Goal: Communication & Community: Answer question/provide support

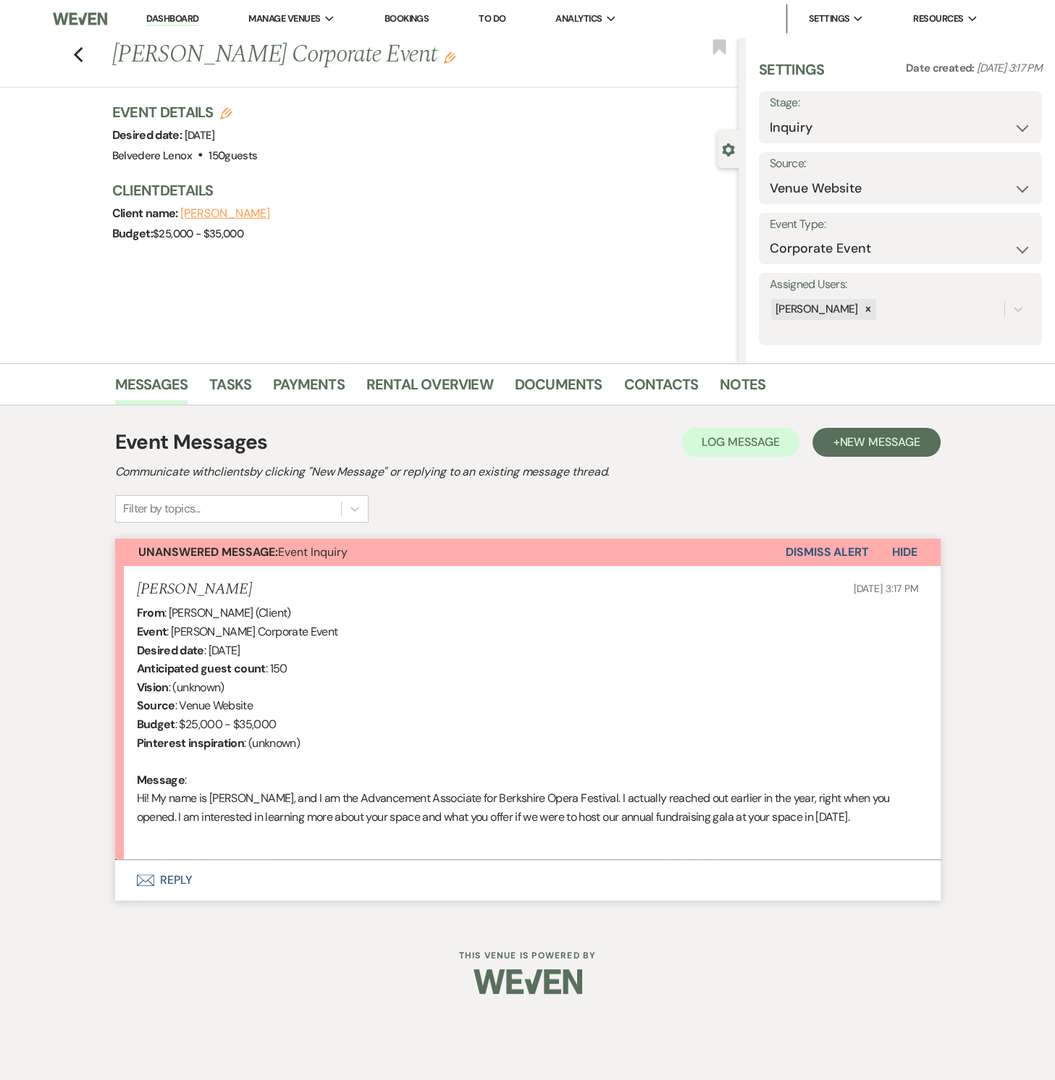
click at [163, 876] on button "Envelope Reply" at bounding box center [527, 880] width 825 height 41
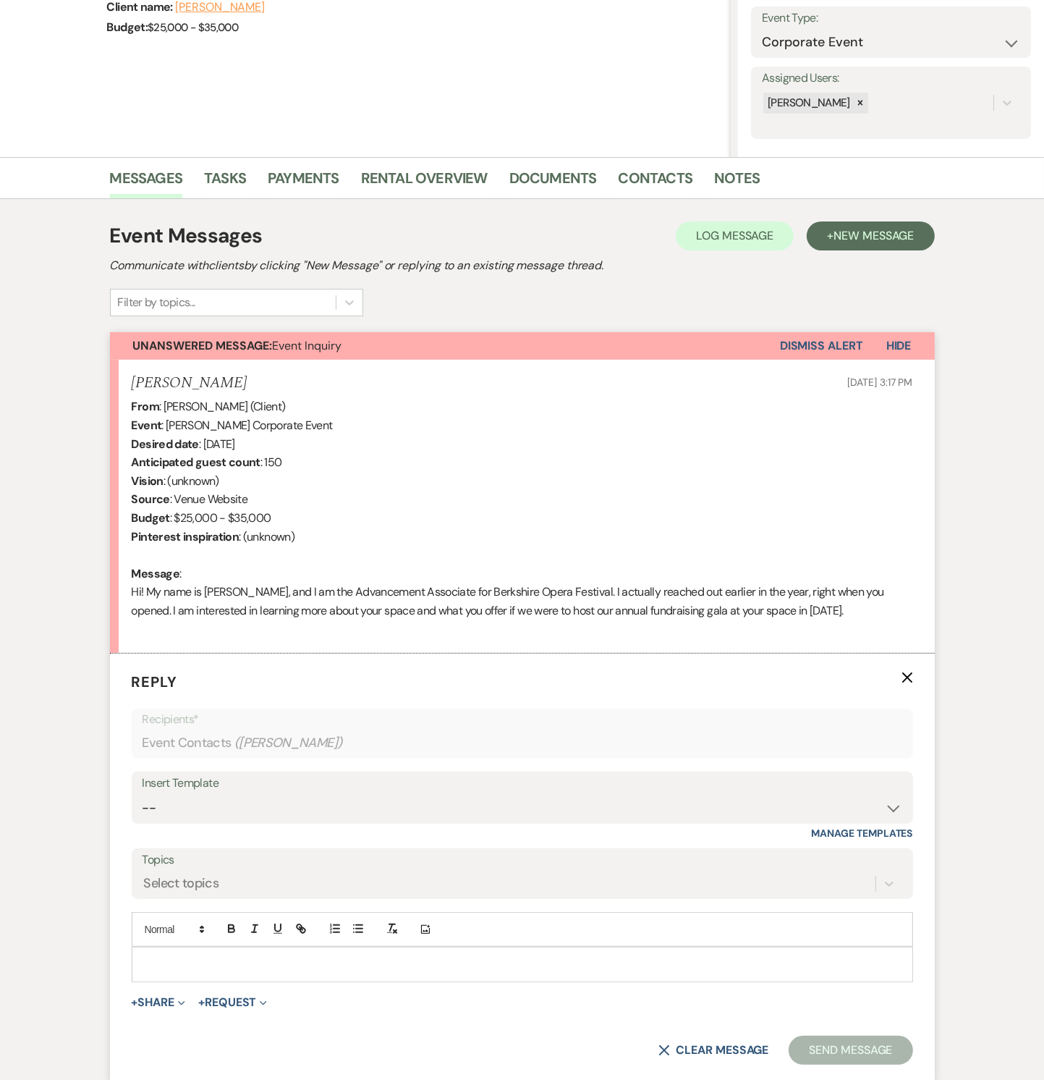
scroll to position [219, 0]
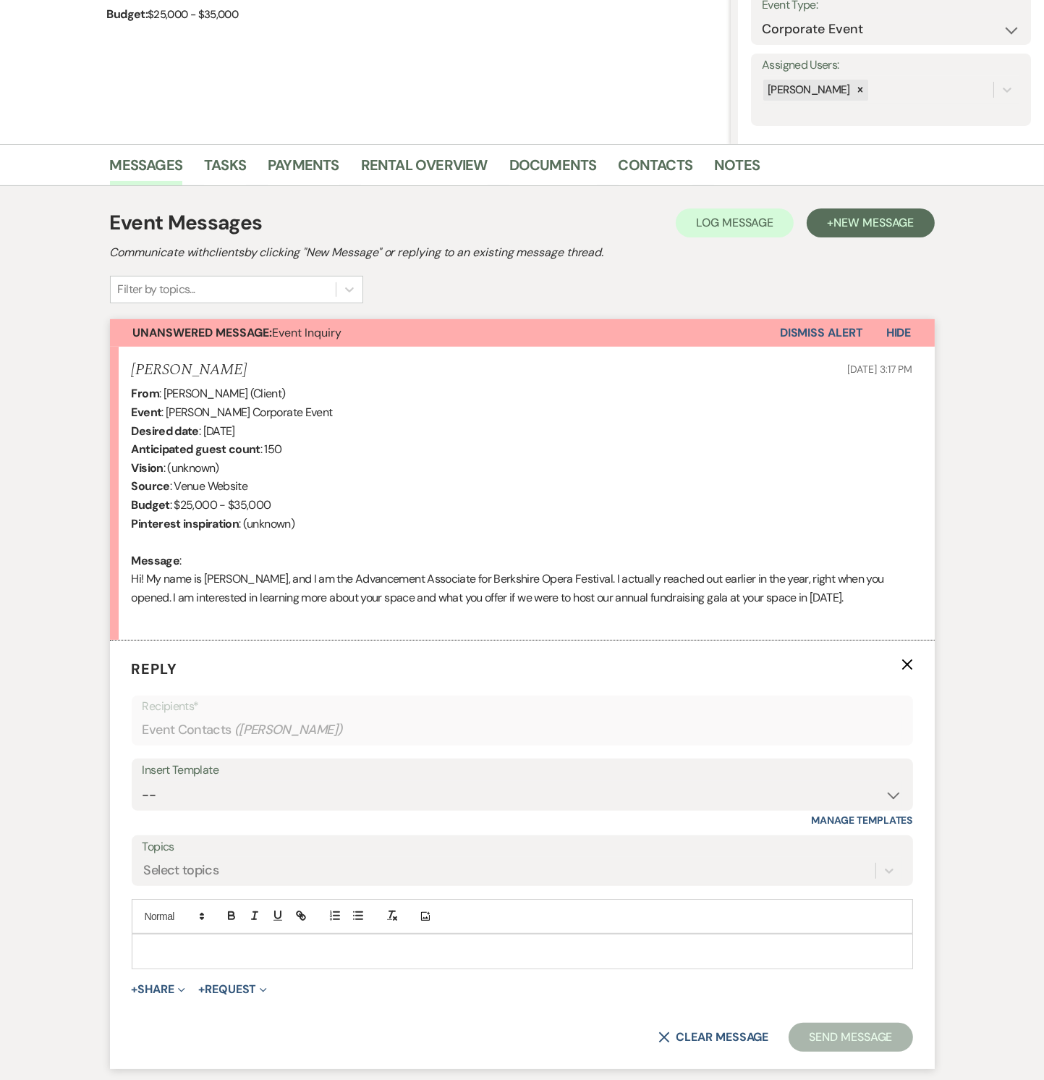
click at [196, 945] on p at bounding box center [522, 951] width 759 height 16
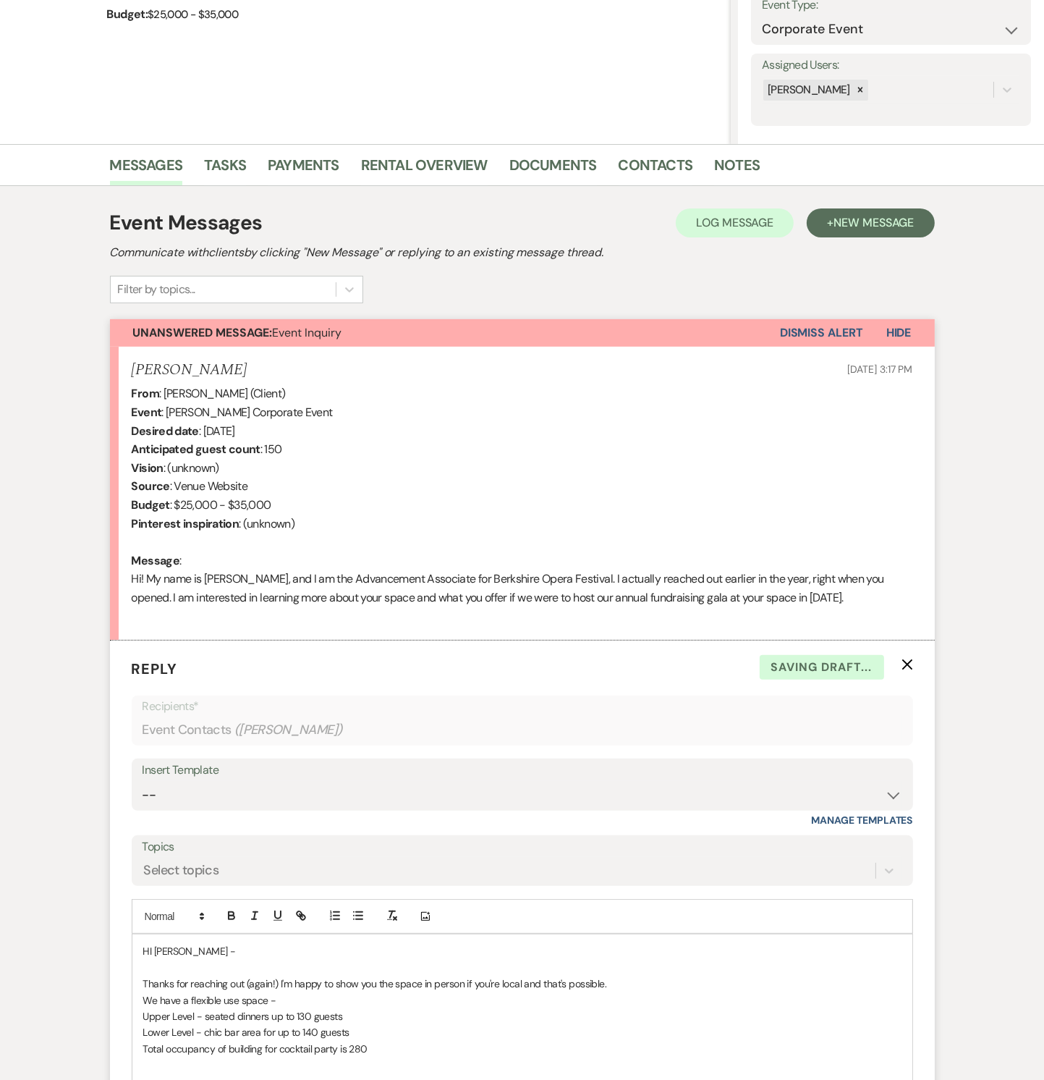
click at [384, 1053] on p "Total occupancy of building for cocktail party is 280" at bounding box center [522, 1049] width 759 height 16
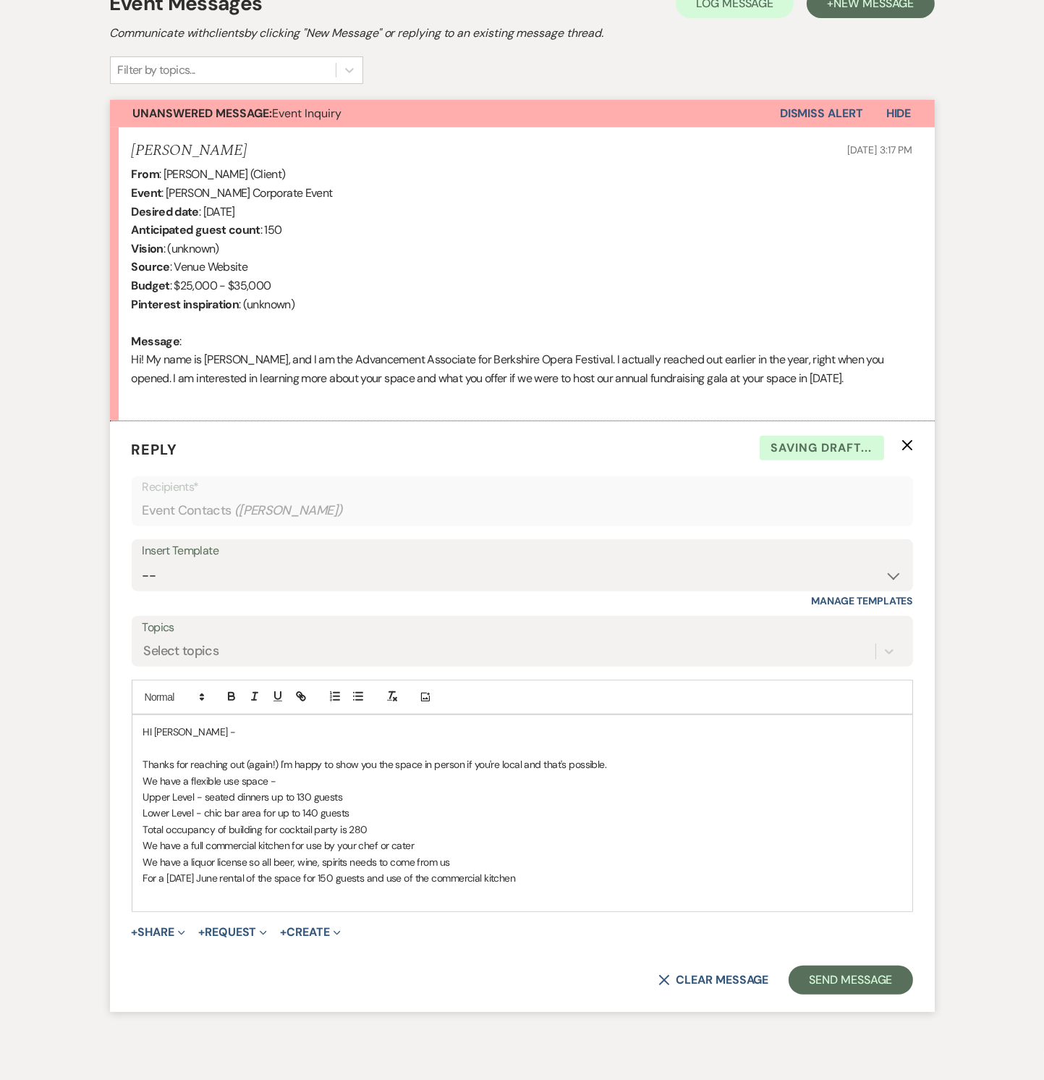
click at [548, 879] on p "For a [DATE] June rental of the space for 150 guests and use of the commercial …" at bounding box center [522, 878] width 759 height 16
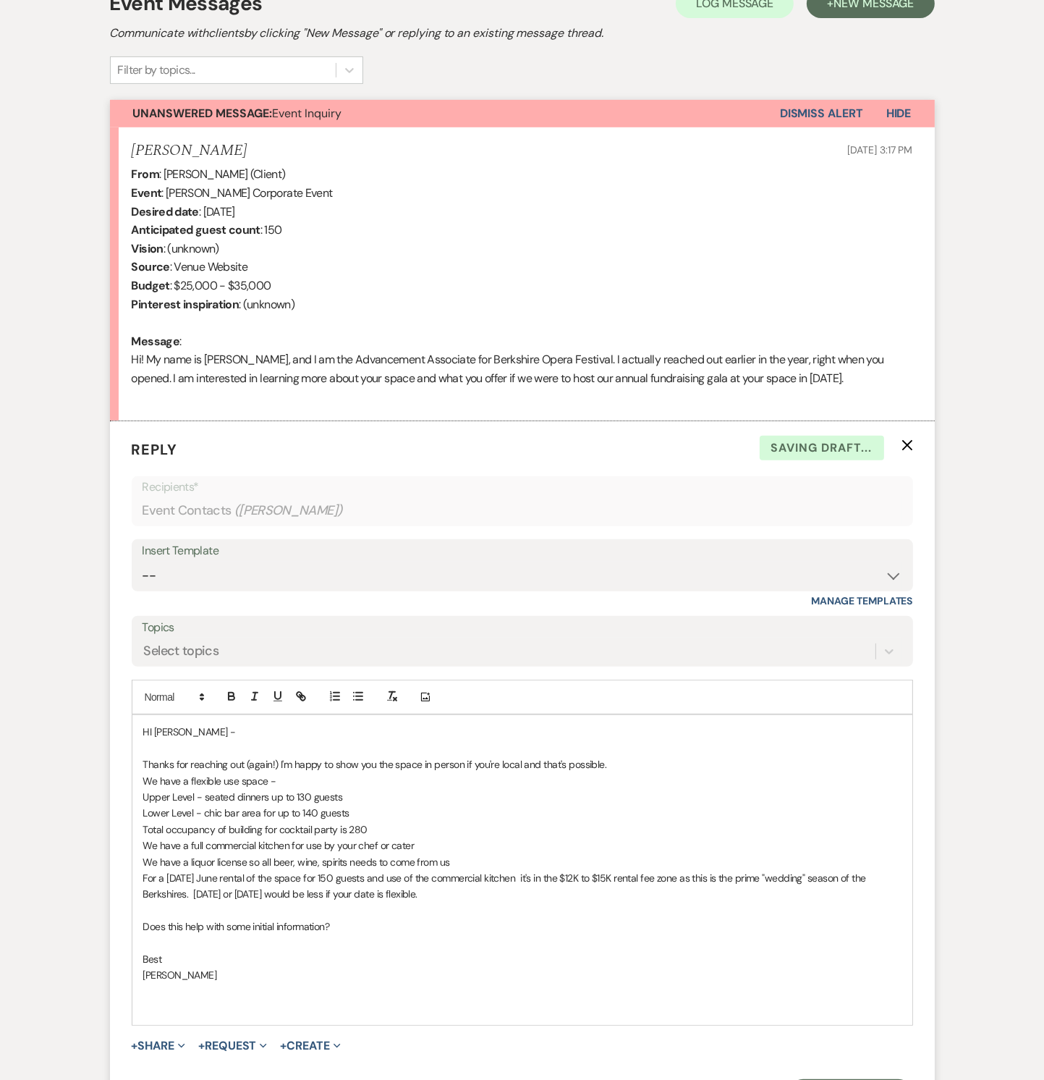
scroll to position [614, 0]
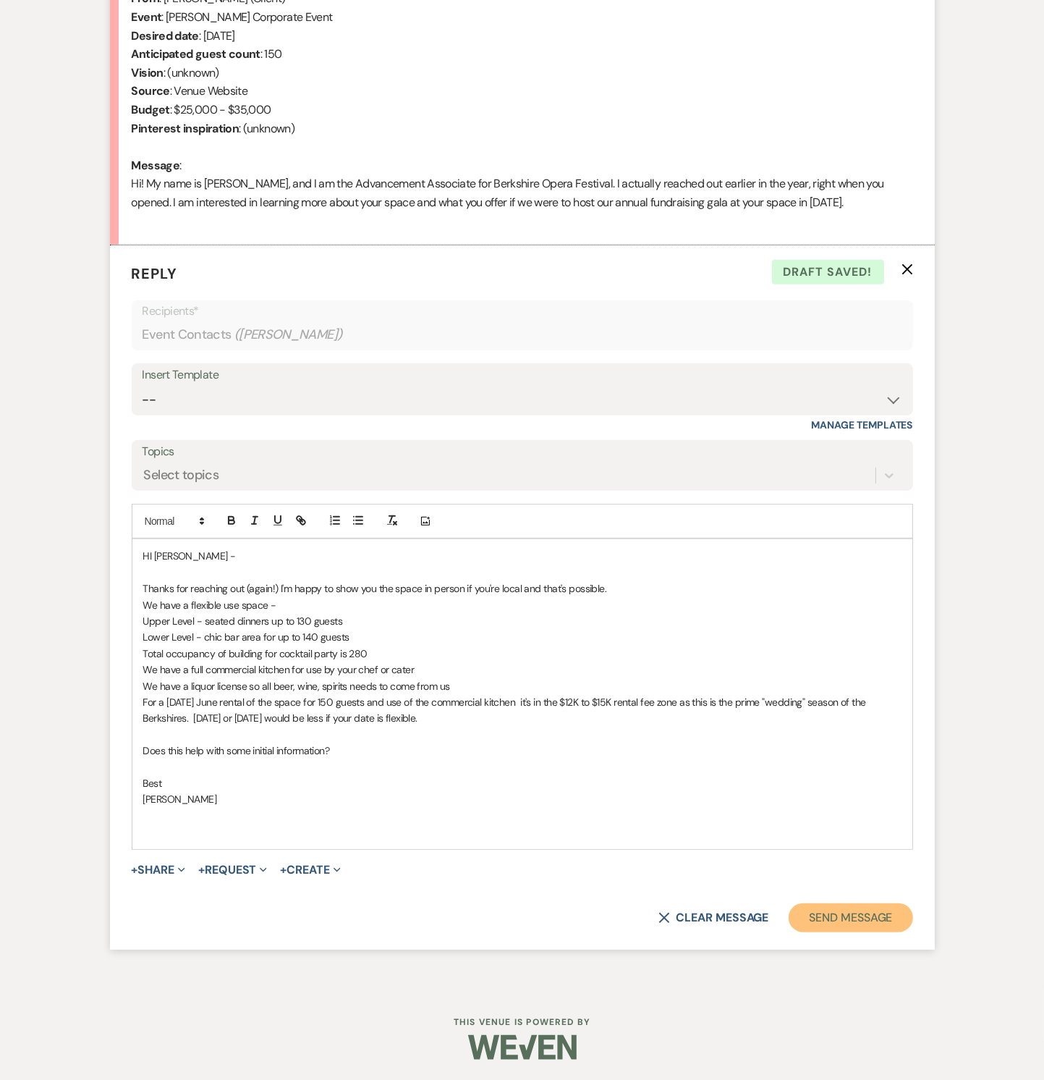
click at [877, 918] on button "Send Message" at bounding box center [851, 917] width 124 height 29
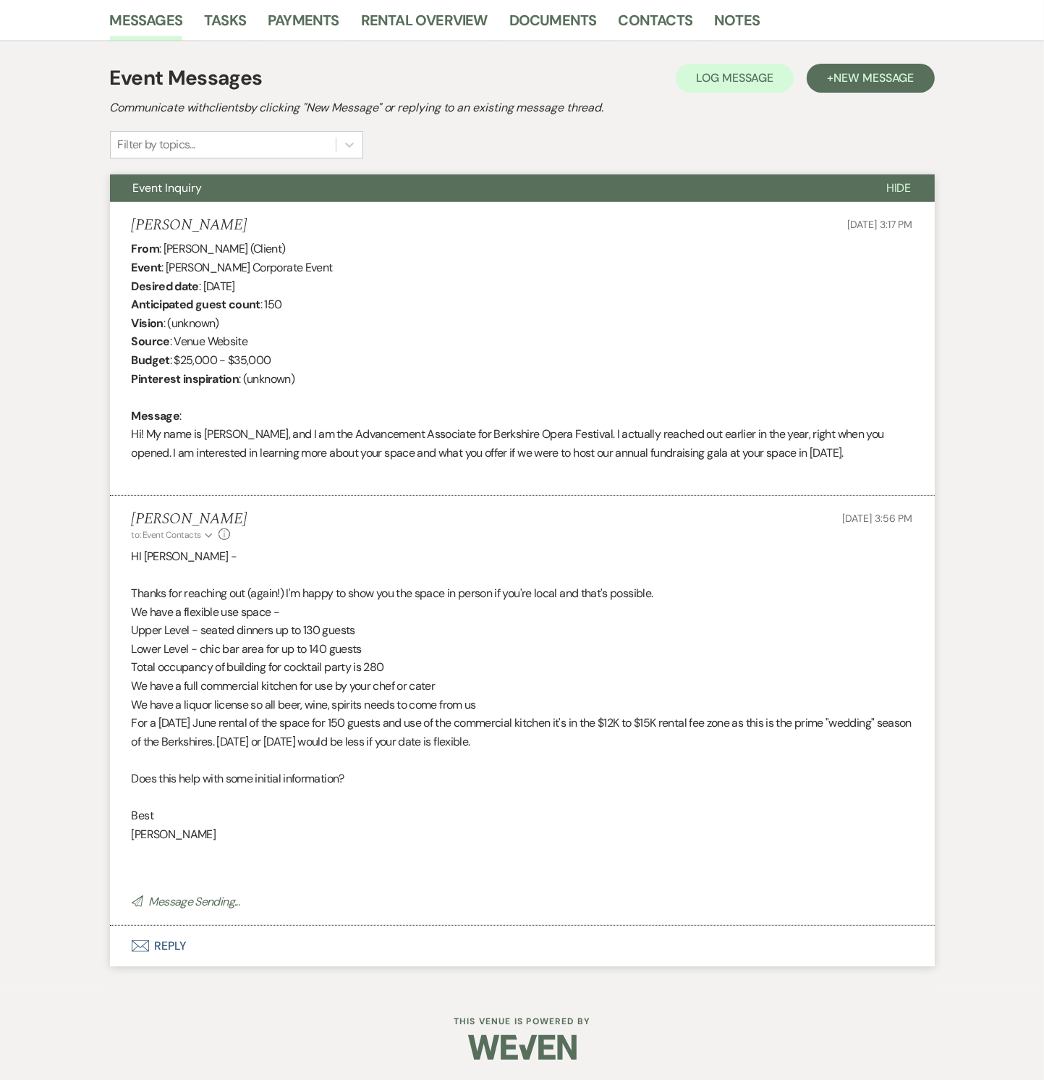
scroll to position [334, 0]
